Goal: Task Accomplishment & Management: Manage account settings

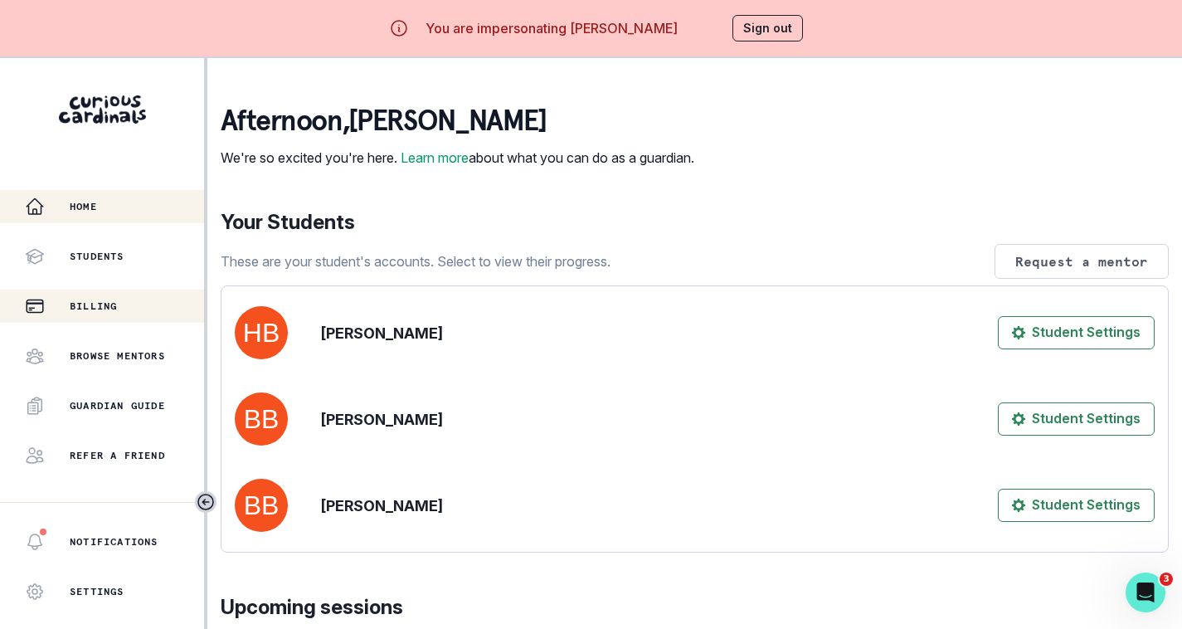
click at [113, 301] on p "Billing" at bounding box center [93, 305] width 47 height 13
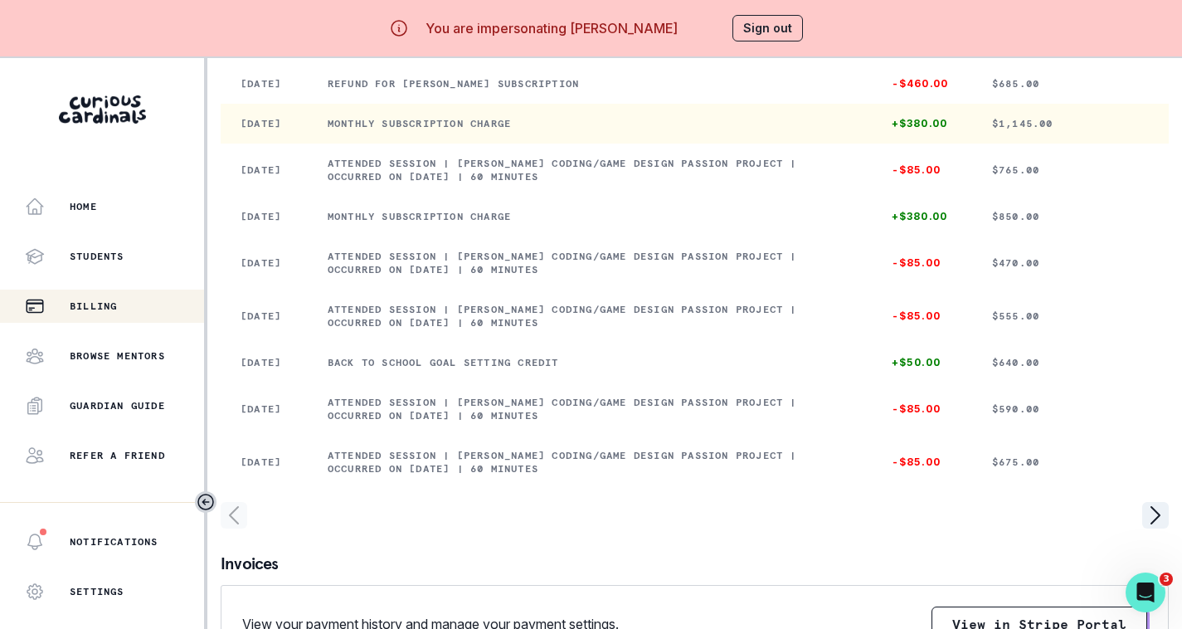
scroll to position [332, 0]
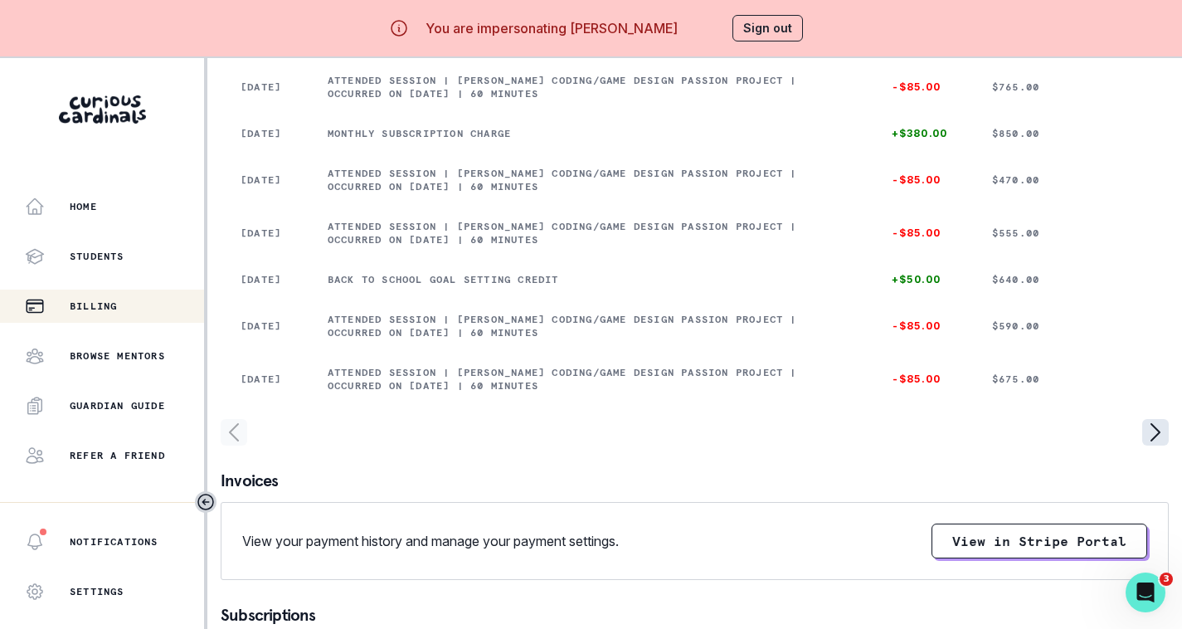
click at [1154, 445] on icon "page right" at bounding box center [1155, 432] width 27 height 27
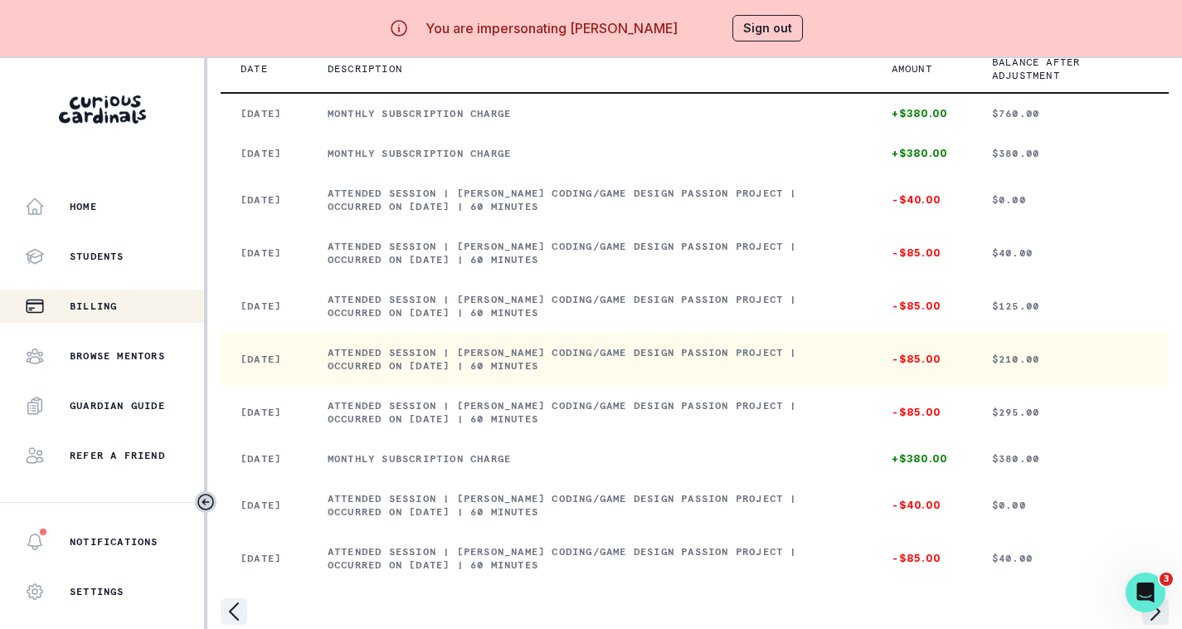
scroll to position [249, 0]
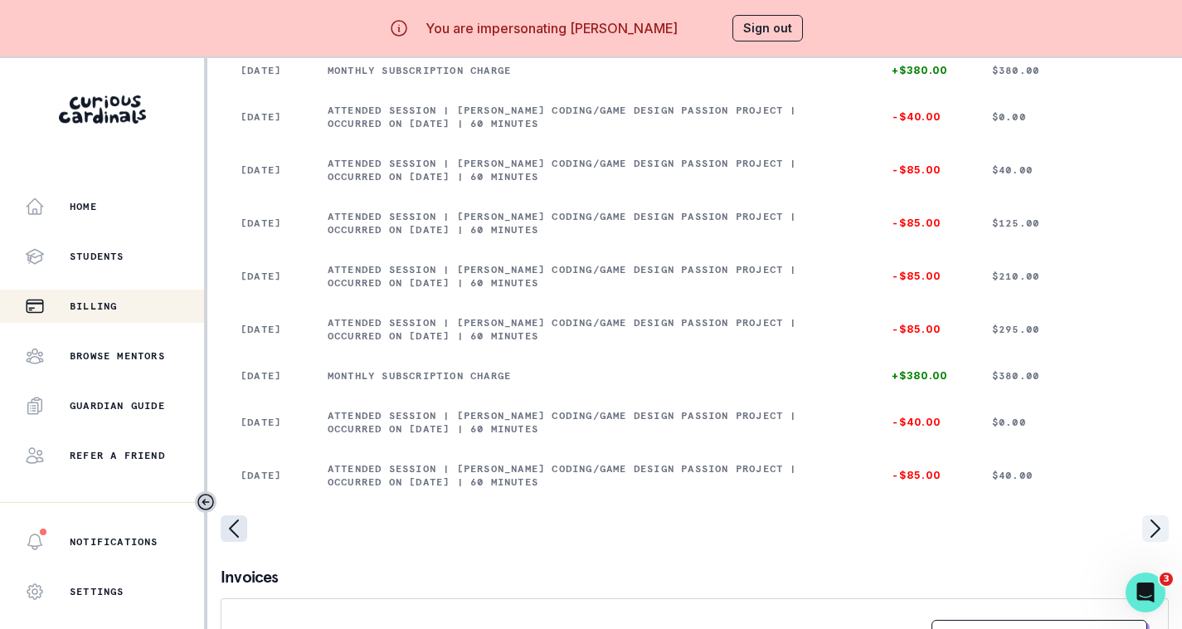
click at [246, 542] on icon "page left" at bounding box center [234, 528] width 27 height 27
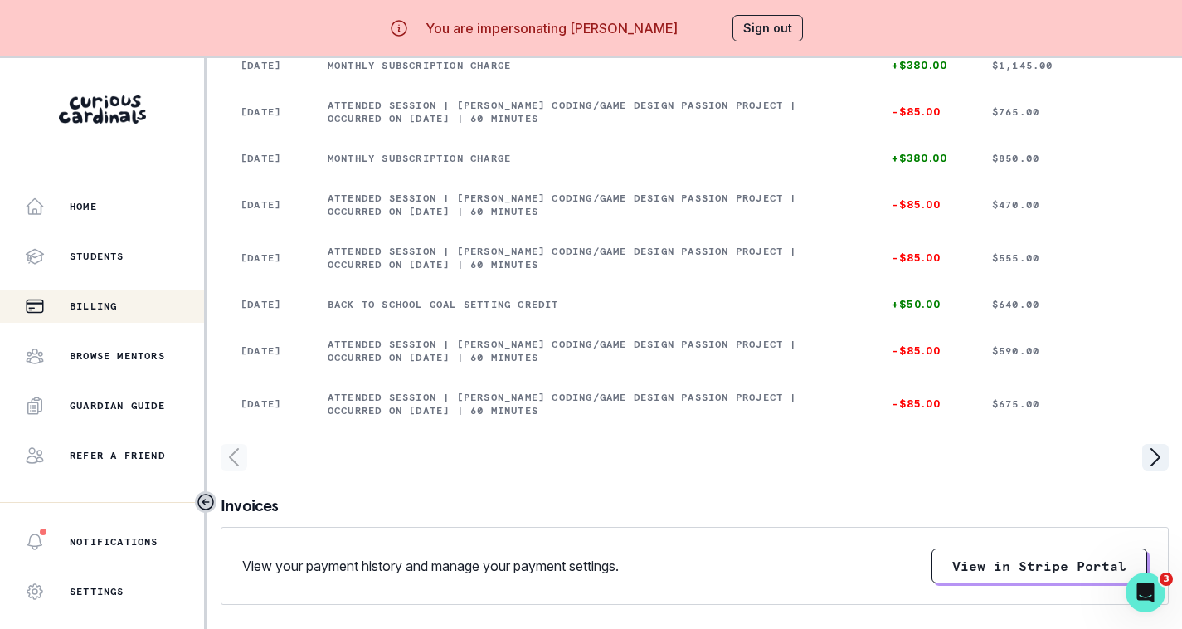
scroll to position [332, 0]
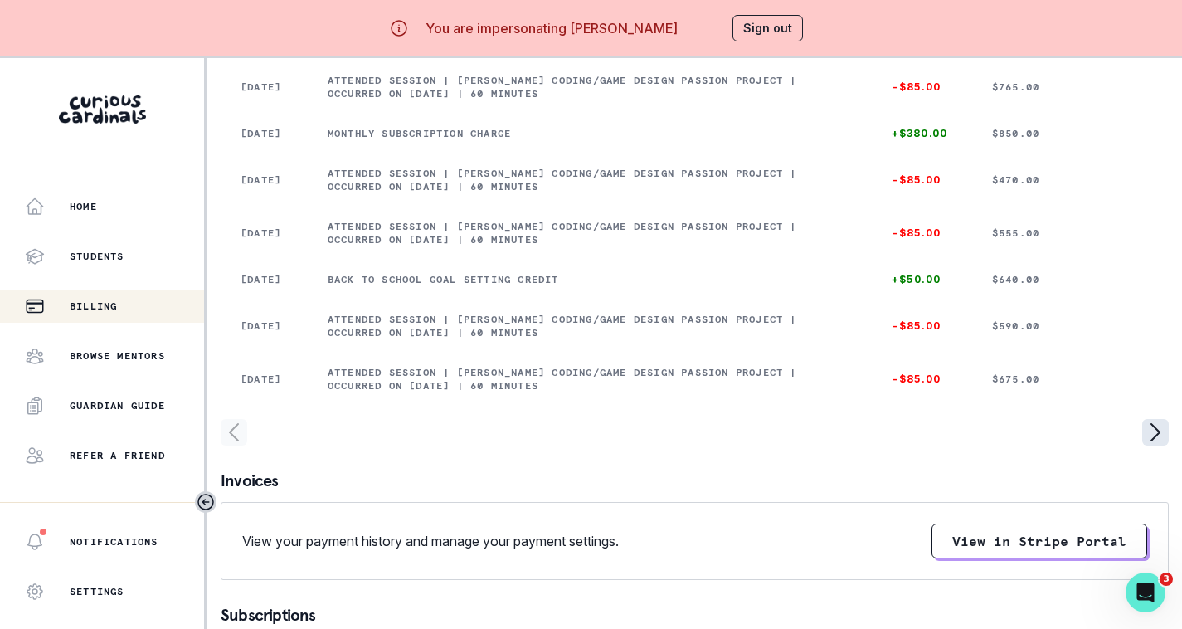
click at [1152, 445] on icon "page right" at bounding box center [1155, 432] width 27 height 27
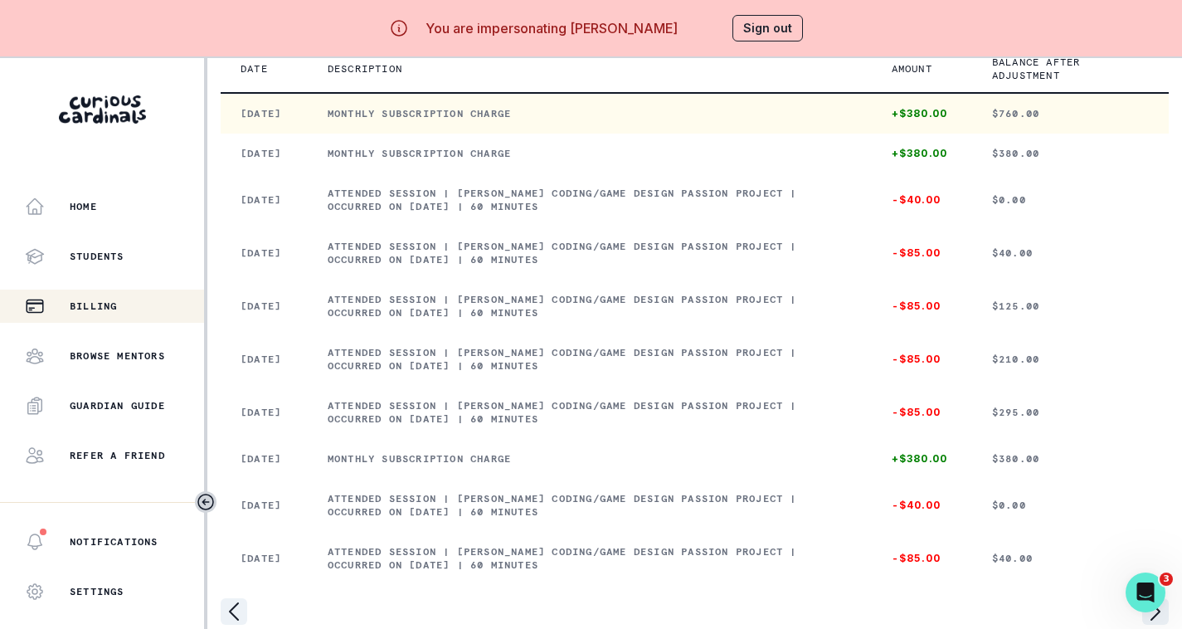
scroll to position [249, 0]
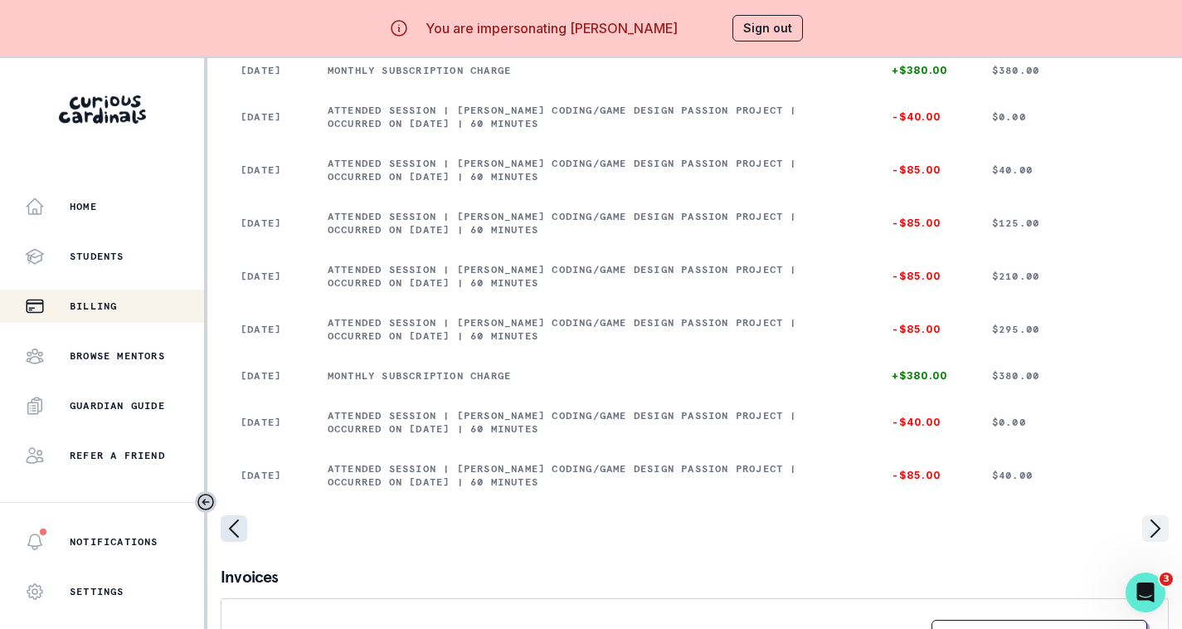
click at [241, 542] on icon "page left" at bounding box center [234, 528] width 27 height 27
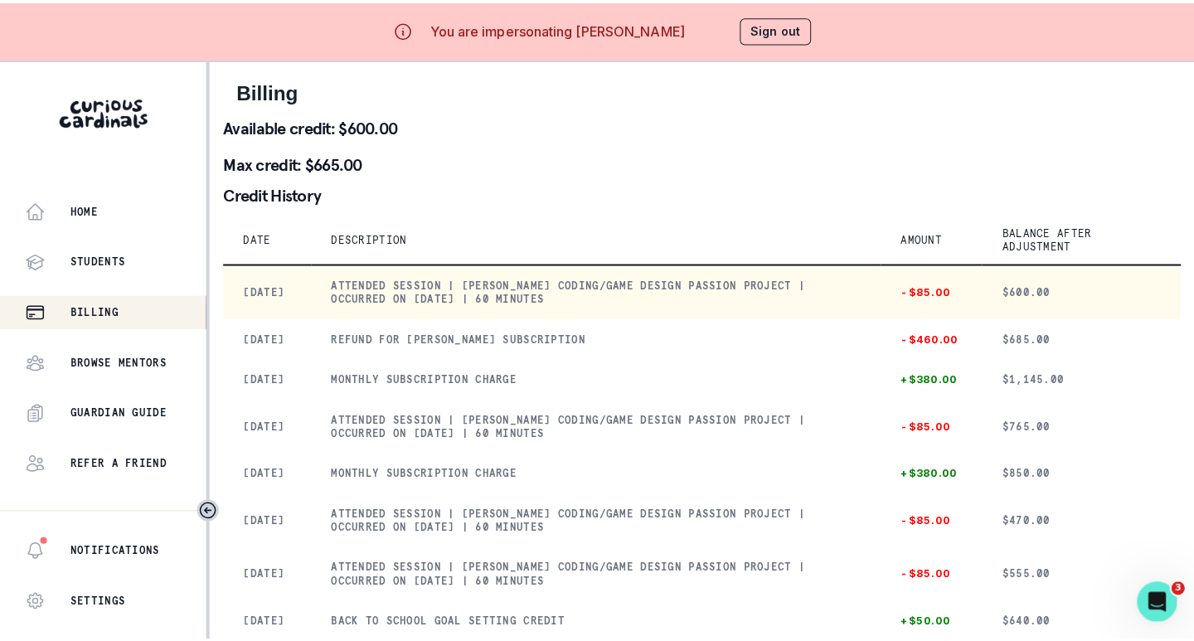
scroll to position [83, 0]
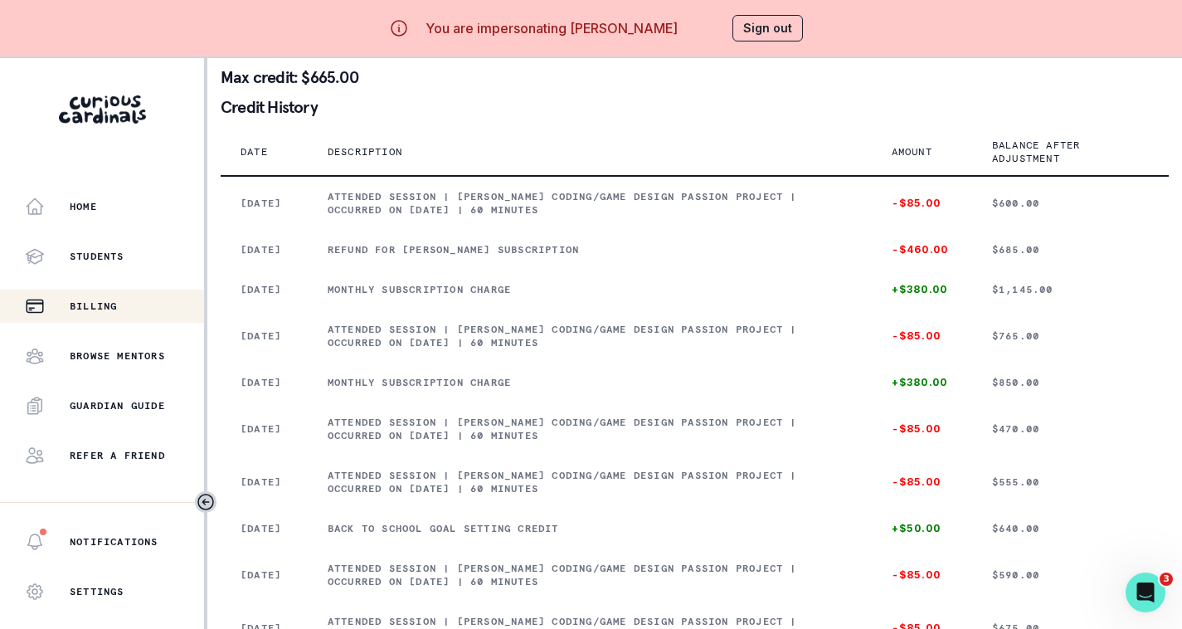
click at [803, 18] on button "Sign out" at bounding box center [767, 28] width 71 height 27
